Goal: Register for event/course

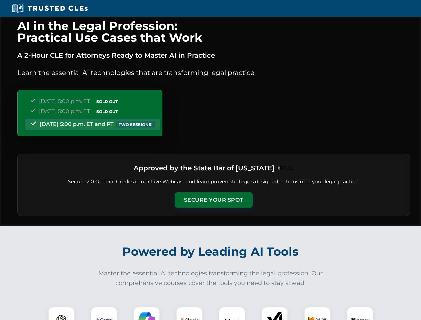
click at [213, 200] on button "Secure Your Spot" at bounding box center [214, 199] width 78 height 15
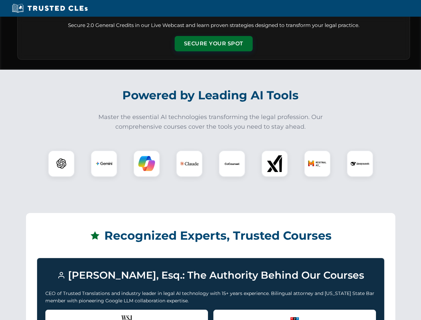
click at [61, 313] on div "Recognized by the WSJ [PERSON_NAME] was featured for his expertise in AI legal …" at bounding box center [126, 322] width 163 height 27
